Goal: Task Accomplishment & Management: Use online tool/utility

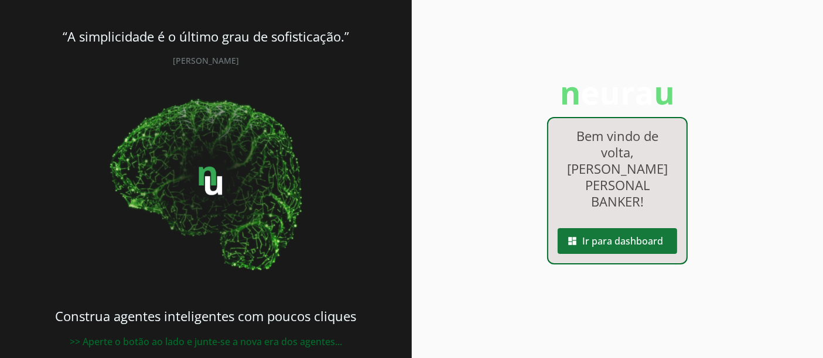
click at [637, 231] on span at bounding box center [617, 241] width 119 height 28
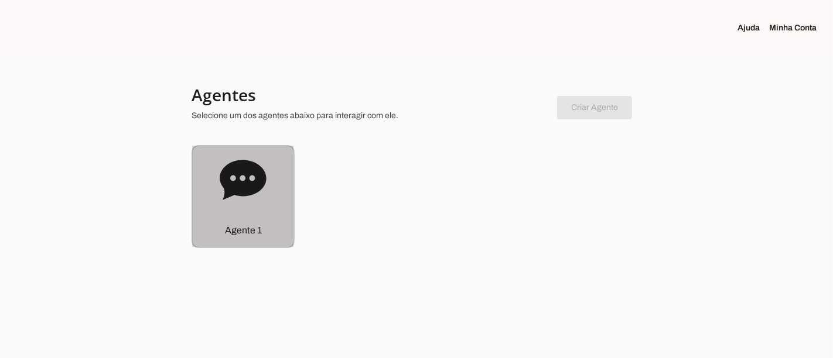
click at [270, 235] on div "Agente 1" at bounding box center [243, 230] width 101 height 33
